Goal: Transaction & Acquisition: Purchase product/service

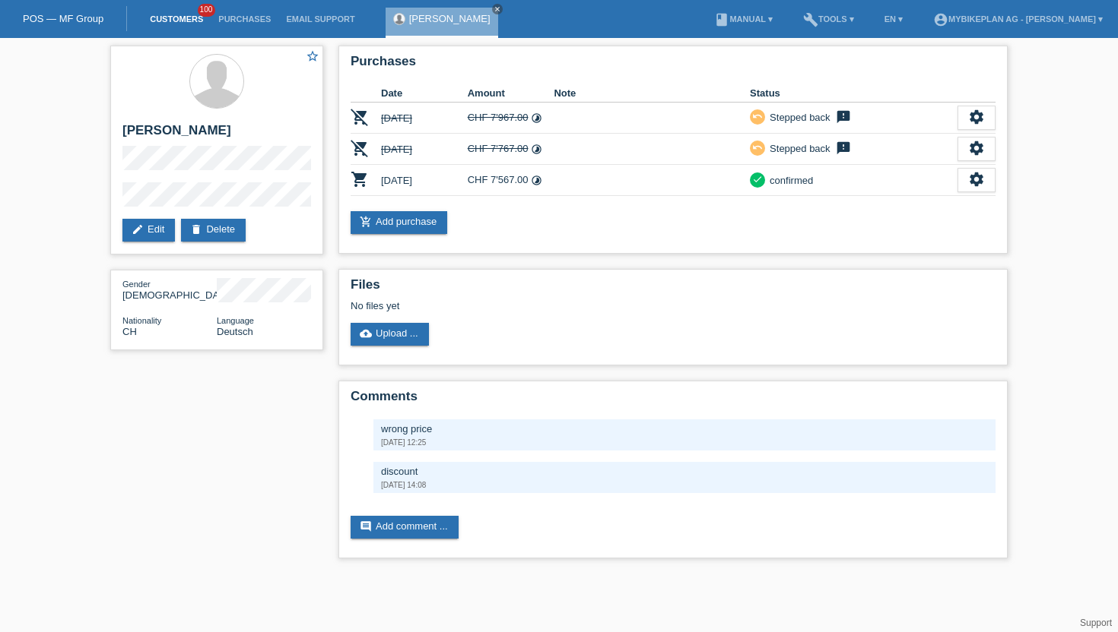
click at [168, 21] on link "Customers" at bounding box center [176, 18] width 68 height 9
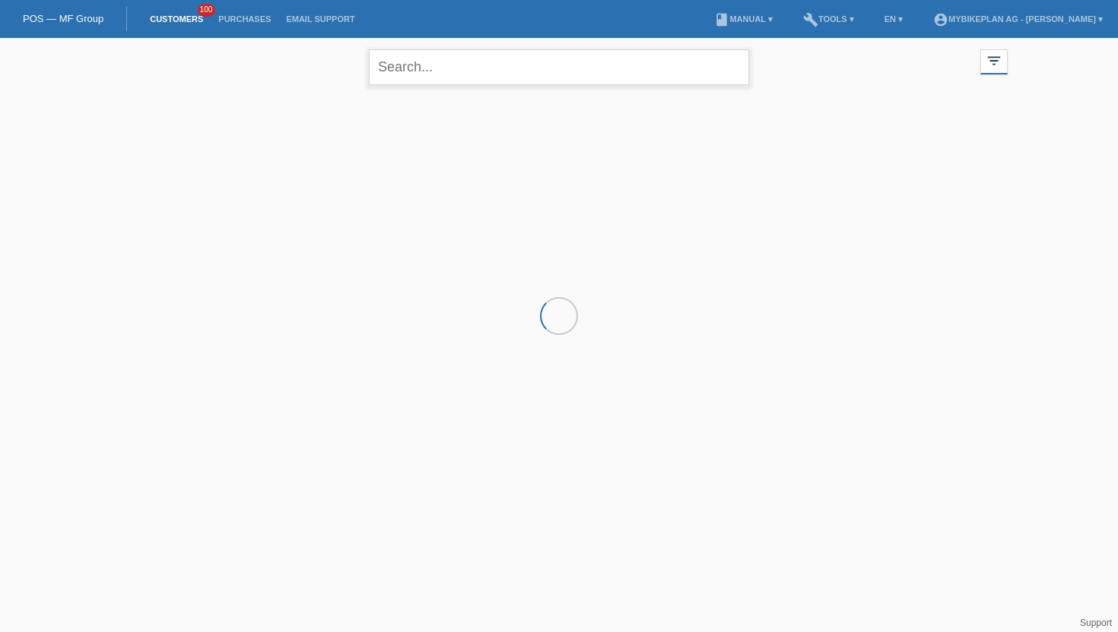
click at [398, 74] on input "text" at bounding box center [559, 67] width 380 height 36
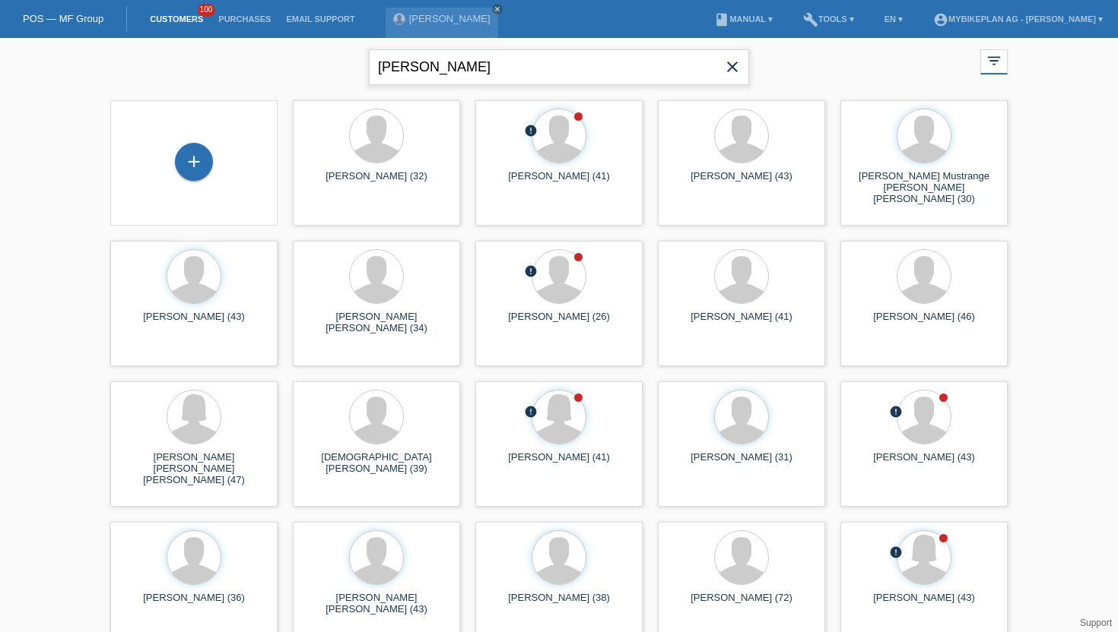
type input "mANUELA MEDOSCH"
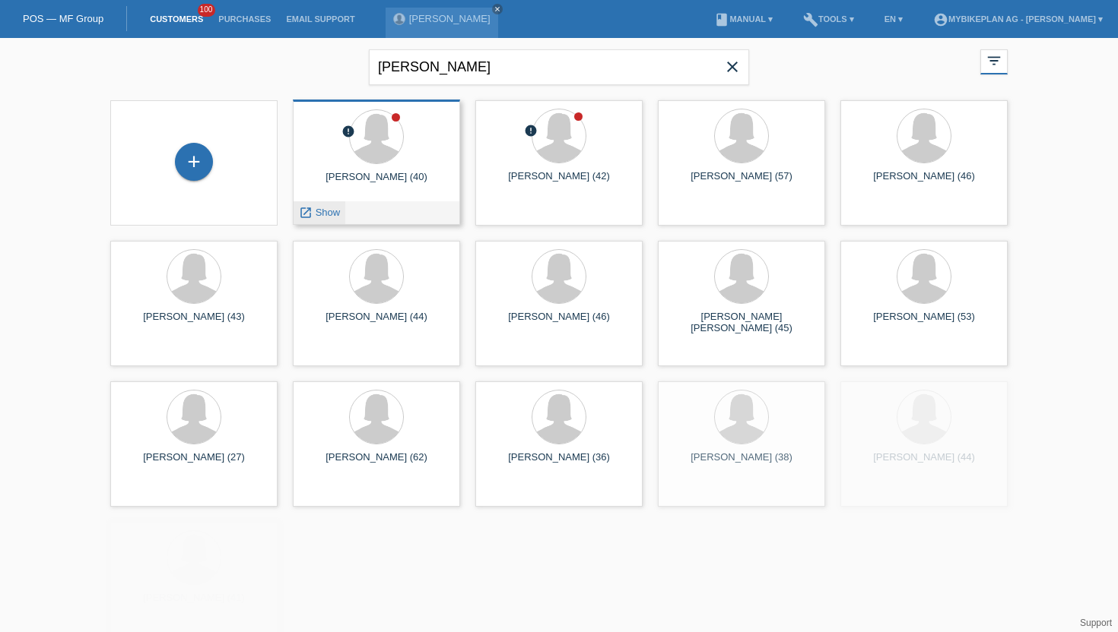
click at [331, 213] on span "Show" at bounding box center [327, 212] width 25 height 11
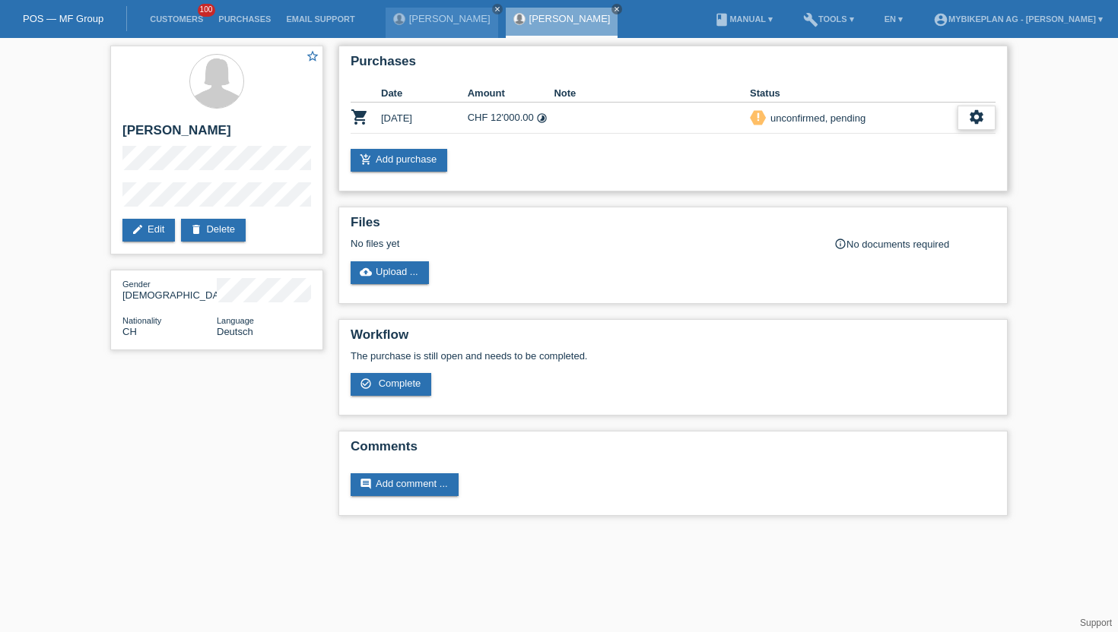
click at [977, 122] on icon "settings" at bounding box center [976, 117] width 17 height 17
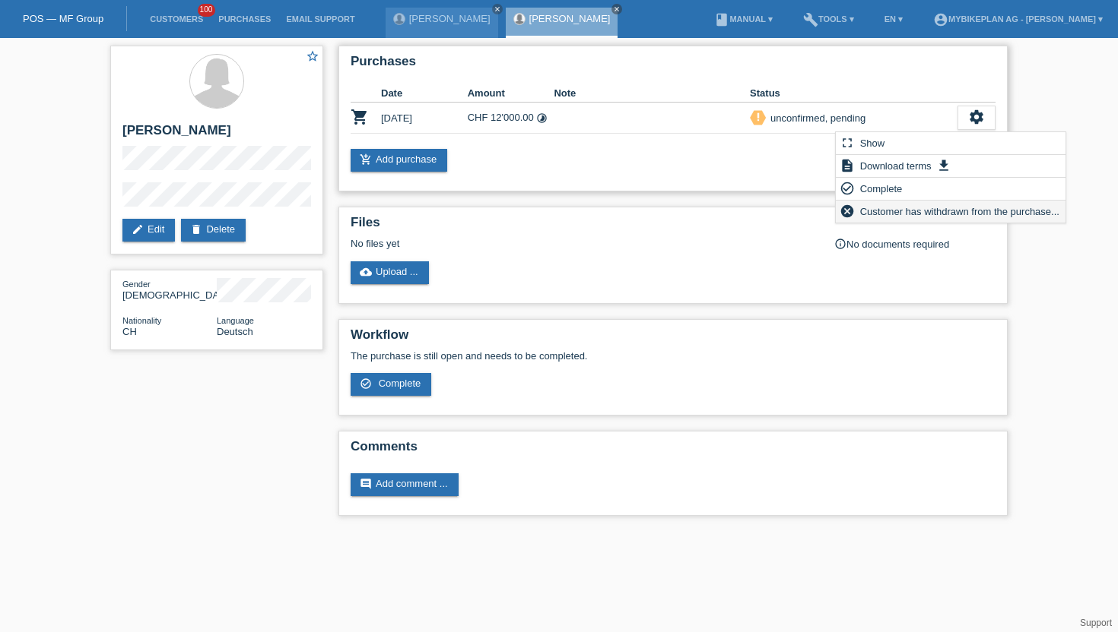
click at [866, 216] on span "Customer has withdrawn from the purchase..." at bounding box center [960, 211] width 204 height 18
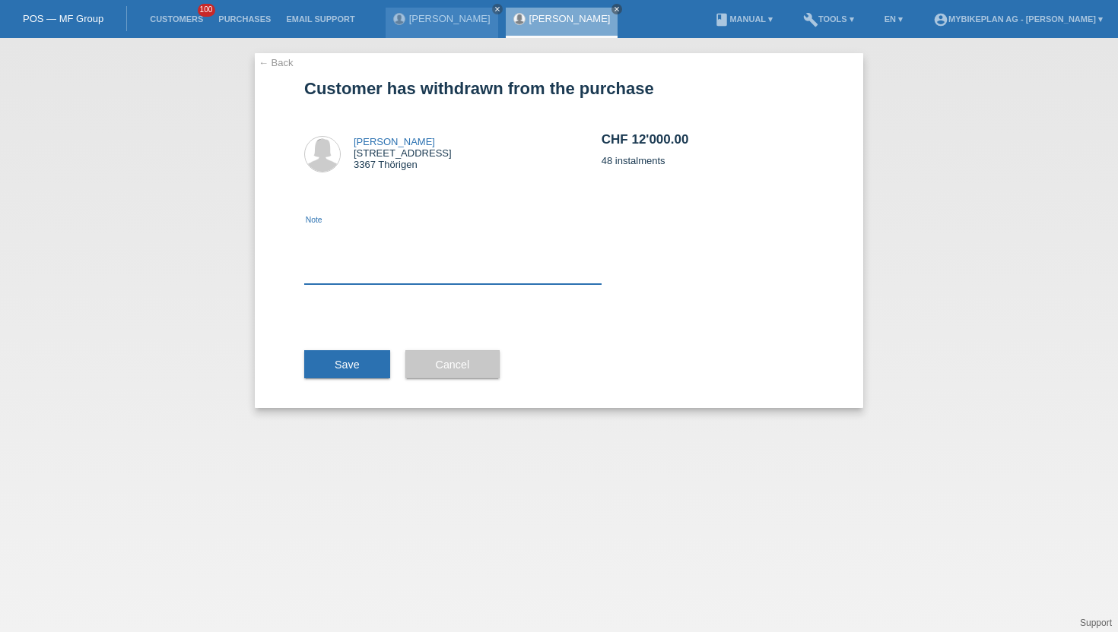
click at [365, 281] on textarea at bounding box center [452, 255] width 297 height 59
type textarea "wrong price"
click at [357, 360] on span "Save" at bounding box center [346, 365] width 25 height 12
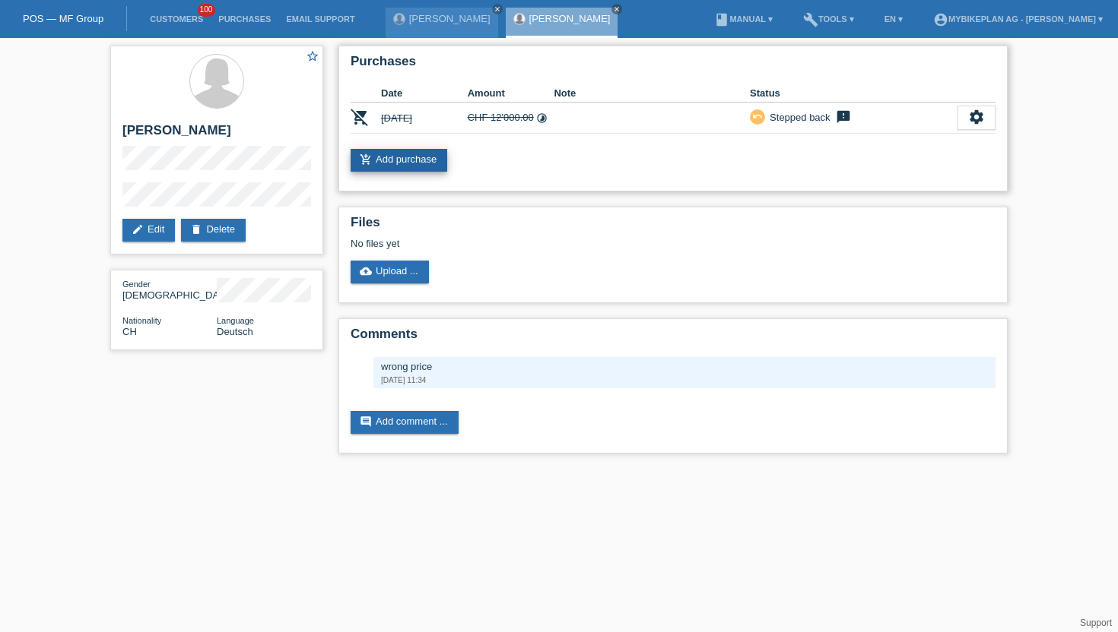
click at [440, 158] on link "add_shopping_cart Add purchase" at bounding box center [398, 160] width 97 height 23
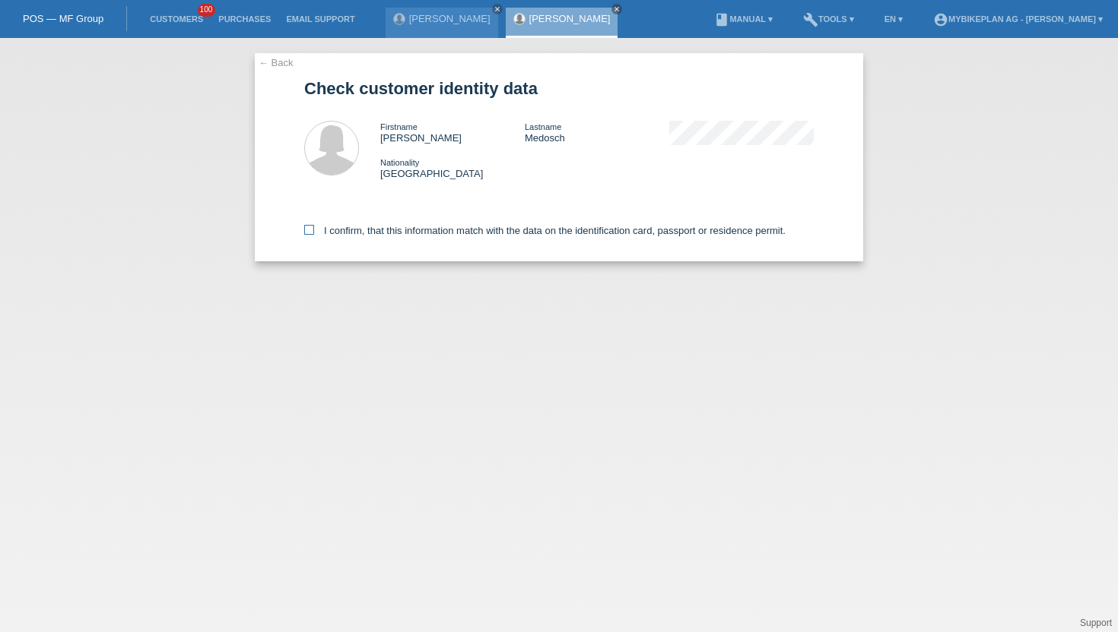
click at [311, 232] on icon at bounding box center [309, 230] width 10 height 10
click at [311, 232] on input "I confirm, that this information match with the data on the identification card…" at bounding box center [309, 230] width 10 height 10
checkbox input "true"
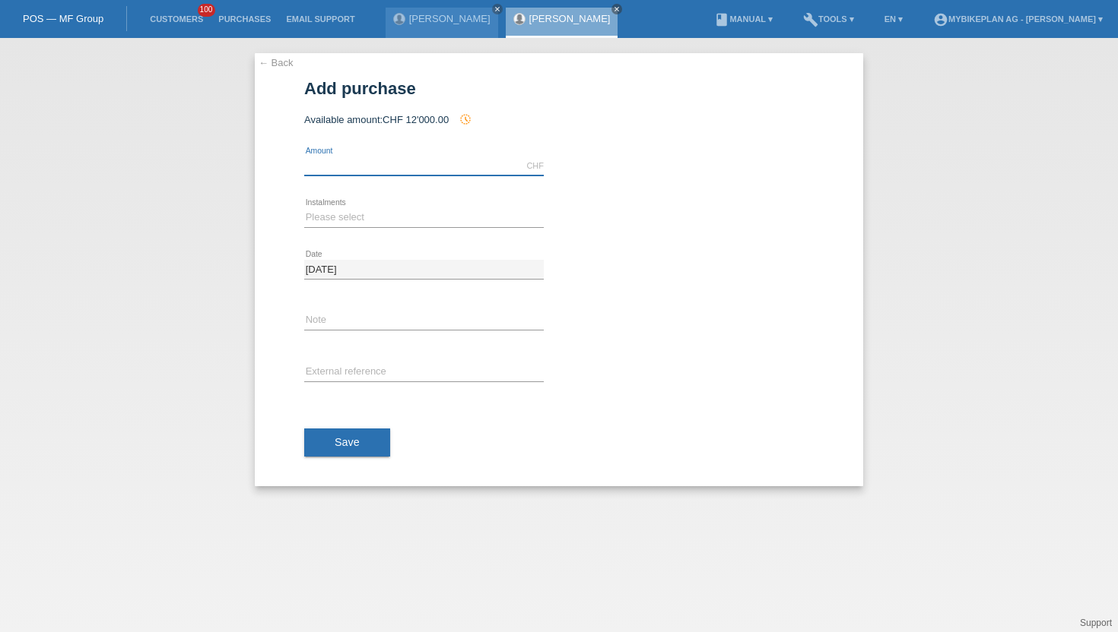
click at [352, 165] on input "text" at bounding box center [423, 166] width 239 height 19
click at [336, 360] on div "error External reference" at bounding box center [423, 373] width 239 height 52
click at [346, 374] on input "text" at bounding box center [423, 372] width 239 height 19
paste input "42404696626"
type input "42404696626"
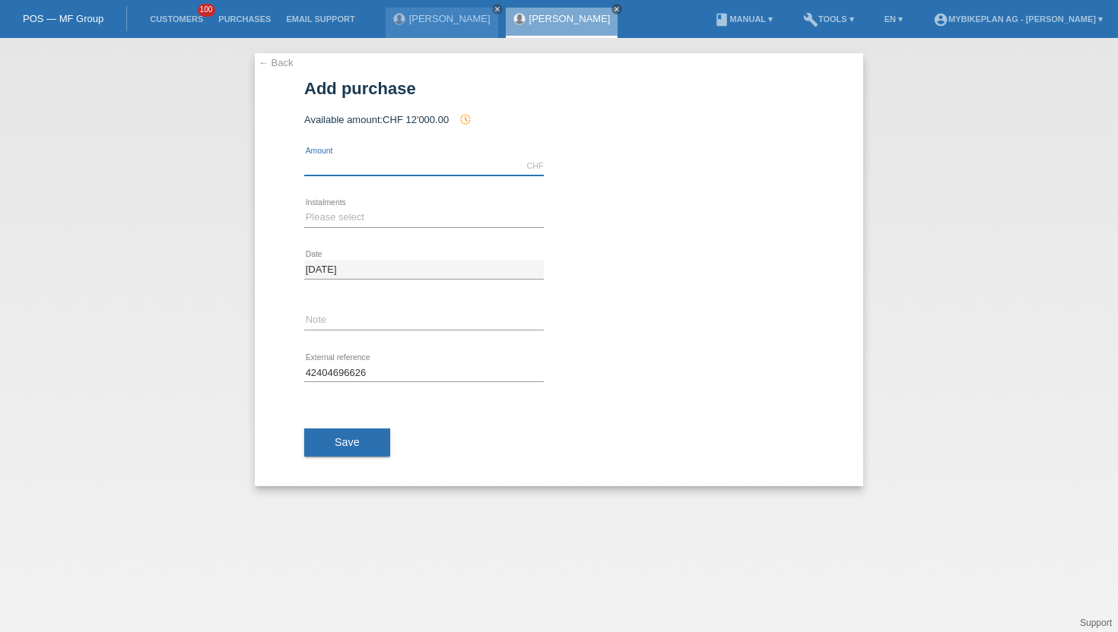
click at [348, 164] on input "text" at bounding box center [423, 166] width 239 height 19
type input "5399.00"
click at [334, 217] on select "Please select 6 instalments 12 instalments 18 instalments 24 instalments 36 ins…" at bounding box center [423, 217] width 239 height 18
select select "488"
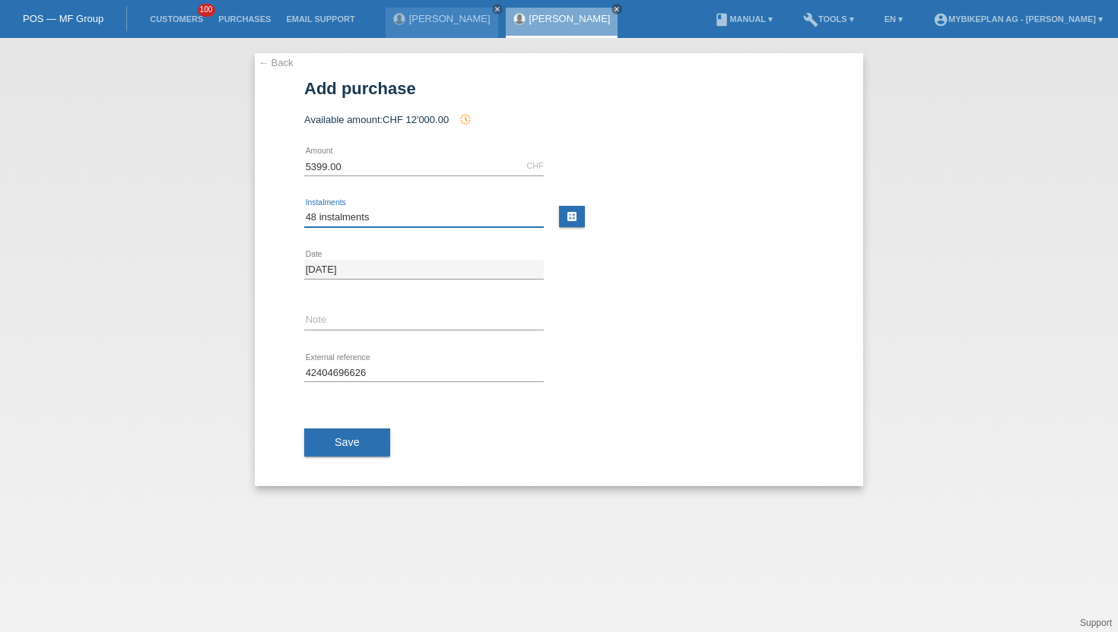
click at [304, 208] on select "Please select 6 instalments 12 instalments 18 instalments 24 instalments 36 ins…" at bounding box center [423, 217] width 239 height 18
click at [343, 445] on span "Save" at bounding box center [346, 442] width 25 height 12
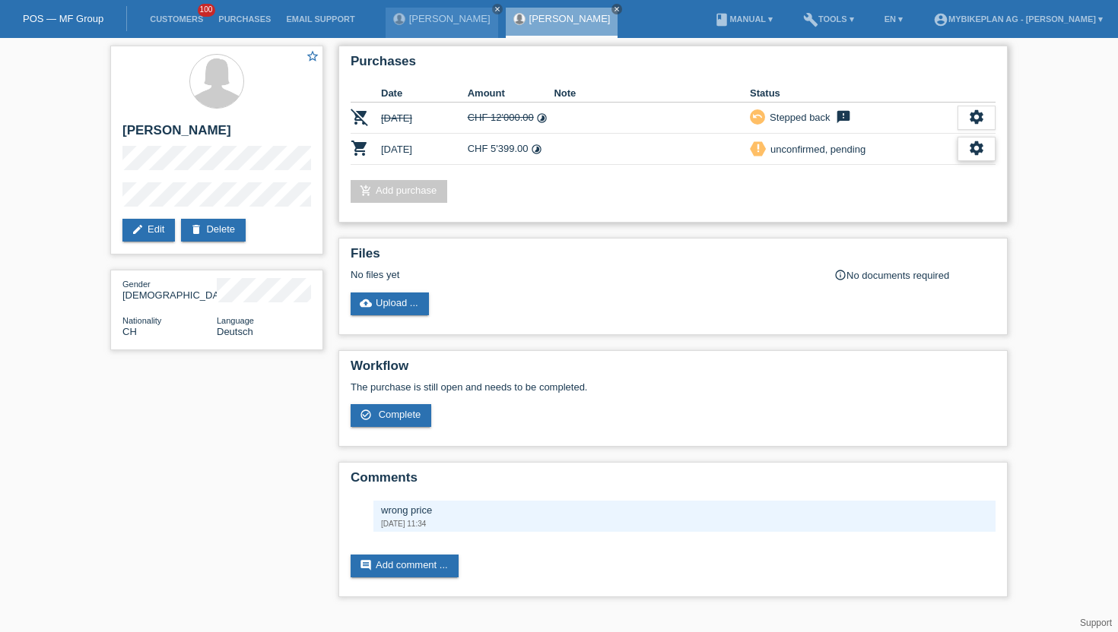
click at [970, 147] on icon "settings" at bounding box center [976, 148] width 17 height 17
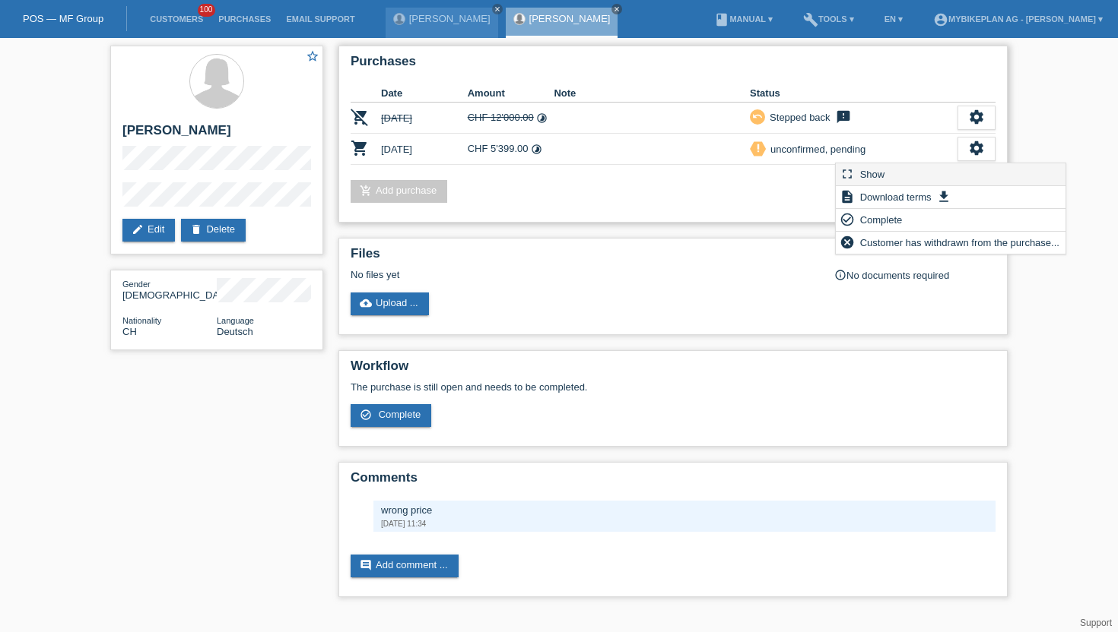
click at [873, 177] on span "Show" at bounding box center [873, 174] width 30 height 18
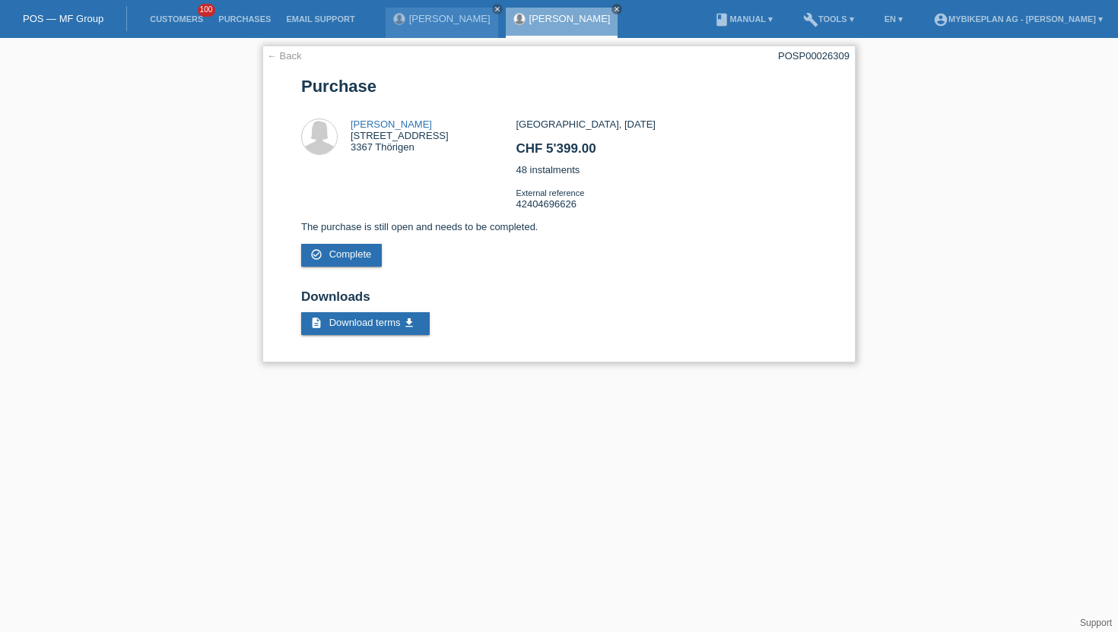
click at [819, 55] on div "POSP00026309" at bounding box center [813, 55] width 71 height 11
copy div "POSP00026309"
